Goal: Task Accomplishment & Management: Manage account settings

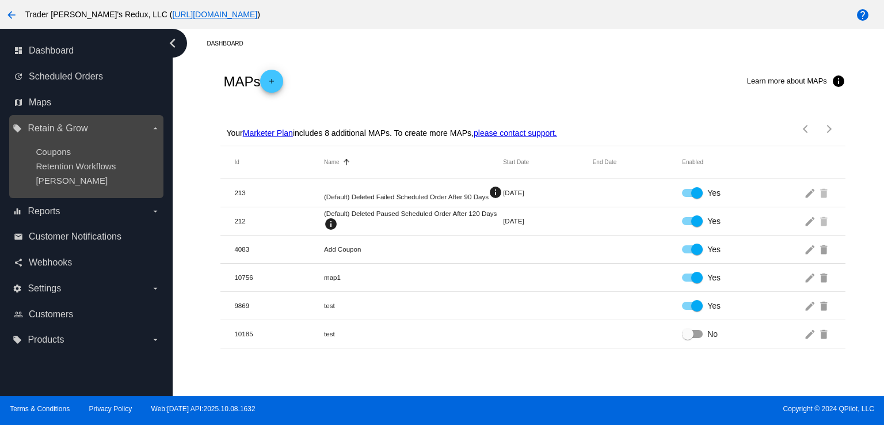
click at [45, 189] on ul "Coupons Retention Workflows [PERSON_NAME]" at bounding box center [86, 166] width 147 height 57
click at [62, 163] on span "Retention Workflows" at bounding box center [76, 166] width 80 height 10
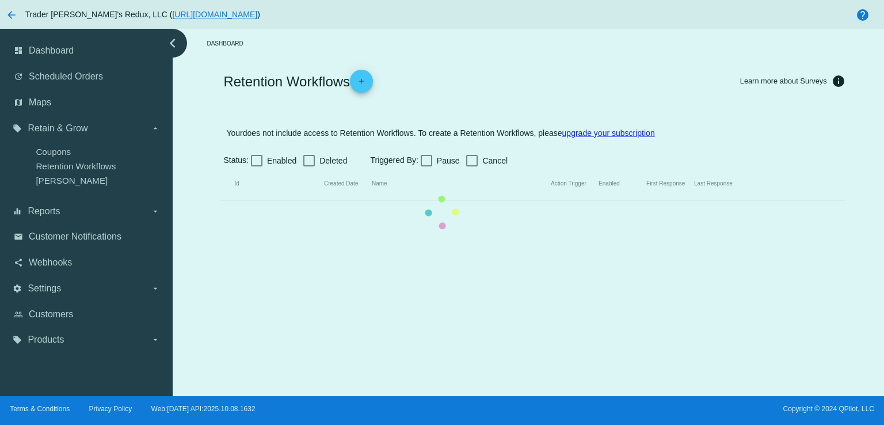
click at [220, 180] on mat-table "Id Created Date Name Action Trigger Enabled First Response Last Response" at bounding box center [532, 183] width 624 height 33
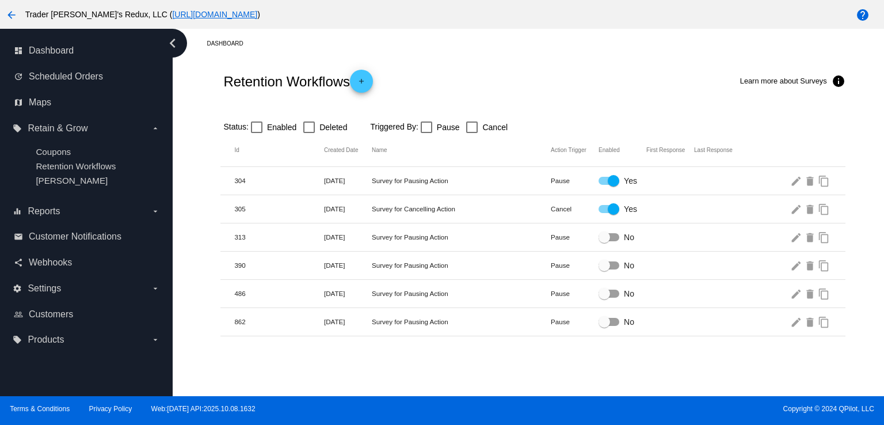
click at [674, 365] on div "Dashboard Retention Workflows add Learn more about Surveys info Status: Enabled…" at bounding box center [528, 212] width 711 height 367
click at [517, 261] on mat-row "390 [DATE] Survey for Pausing Action Pause No edit delete content_copy" at bounding box center [532, 265] width 624 height 28
click at [64, 264] on span "Webhooks" at bounding box center [50, 262] width 43 height 10
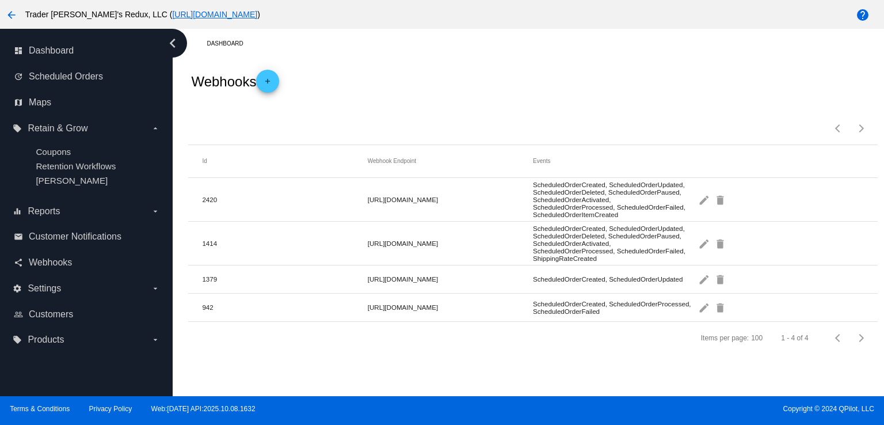
drag, startPoint x: 53, startPoint y: 234, endPoint x: 260, endPoint y: 17, distance: 300.0
click at [53, 234] on span "Customer Notifications" at bounding box center [75, 236] width 93 height 10
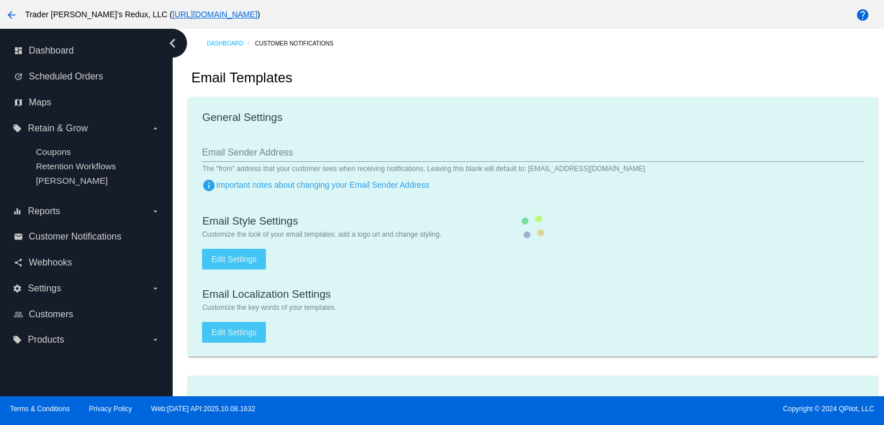
checkbox input "true"
type input "1"
checkbox input "true"
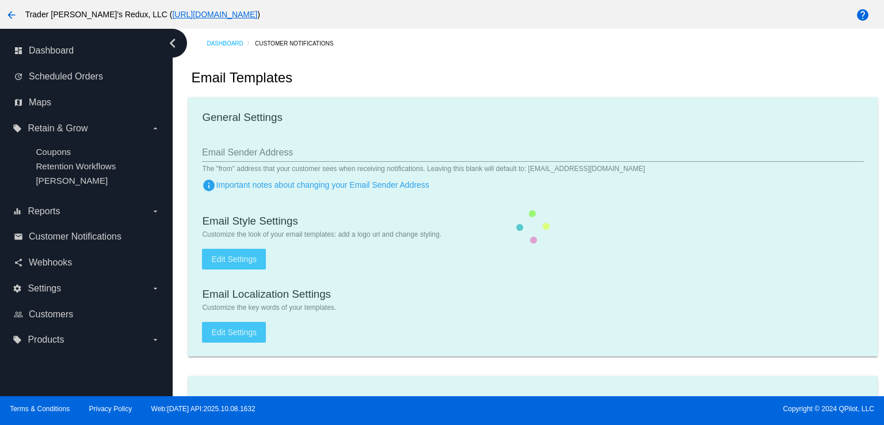
checkbox input "true"
type input "[EMAIL_ADDRESS][DOMAIN_NAME]"
click at [513, 90] on div "Email Templates" at bounding box center [532, 77] width 689 height 39
